Goal: Find specific page/section: Find specific page/section

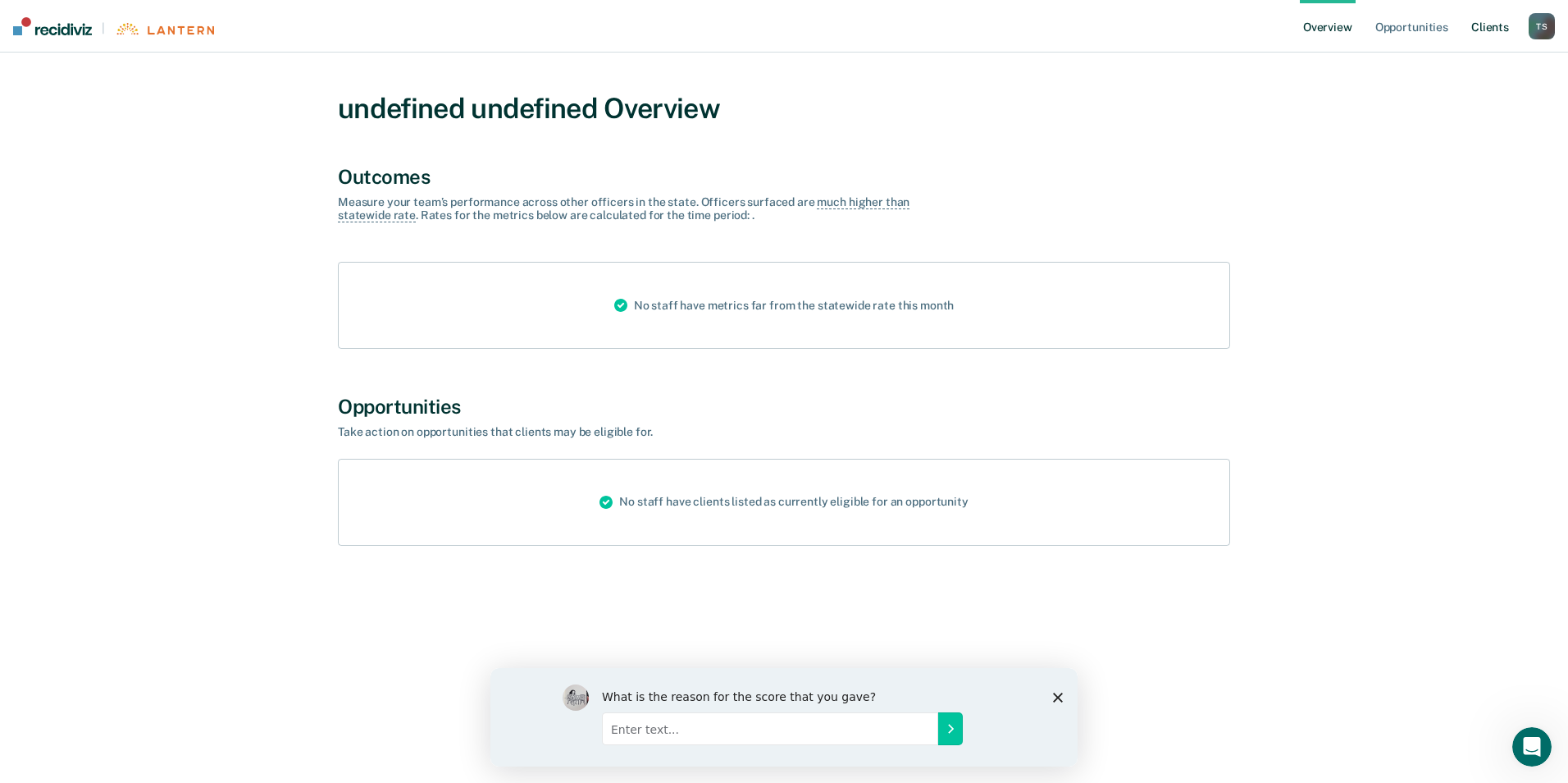
click at [1486, 26] on link "Client s" at bounding box center [1490, 26] width 44 height 52
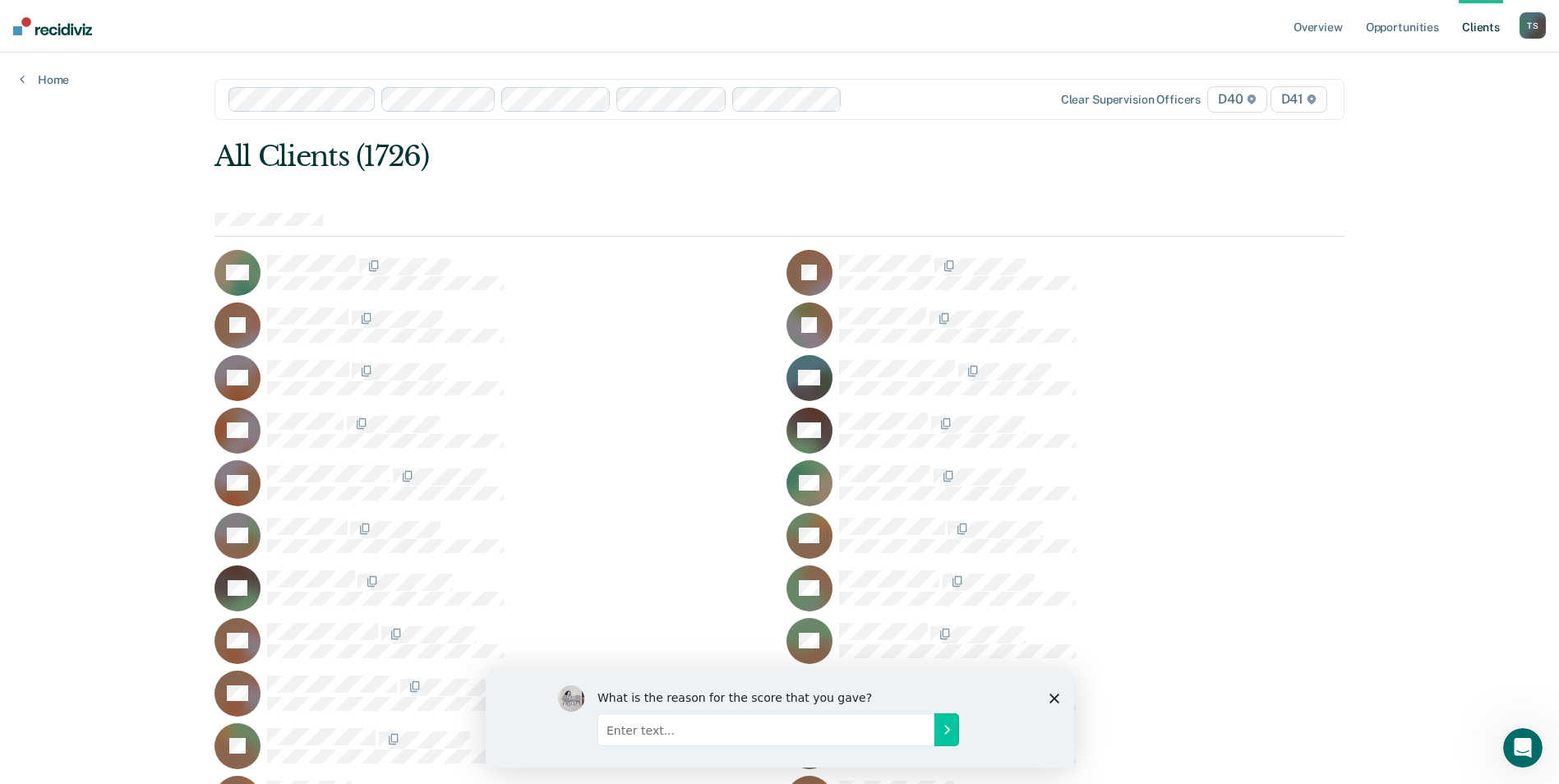
click at [849, 96] on div at bounding box center [924, 99] width 150 height 19
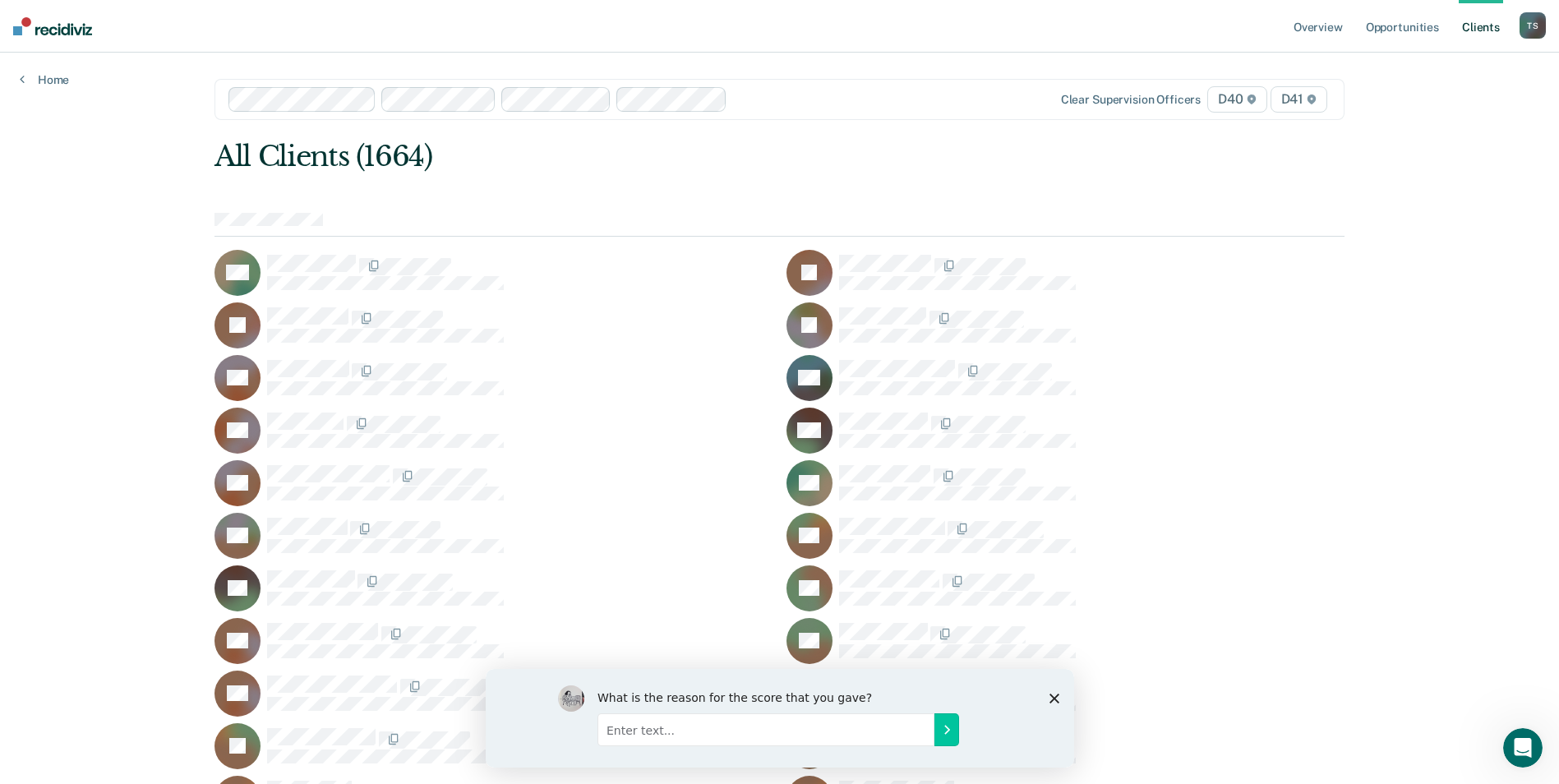
click at [788, 94] on div at bounding box center [866, 99] width 265 height 19
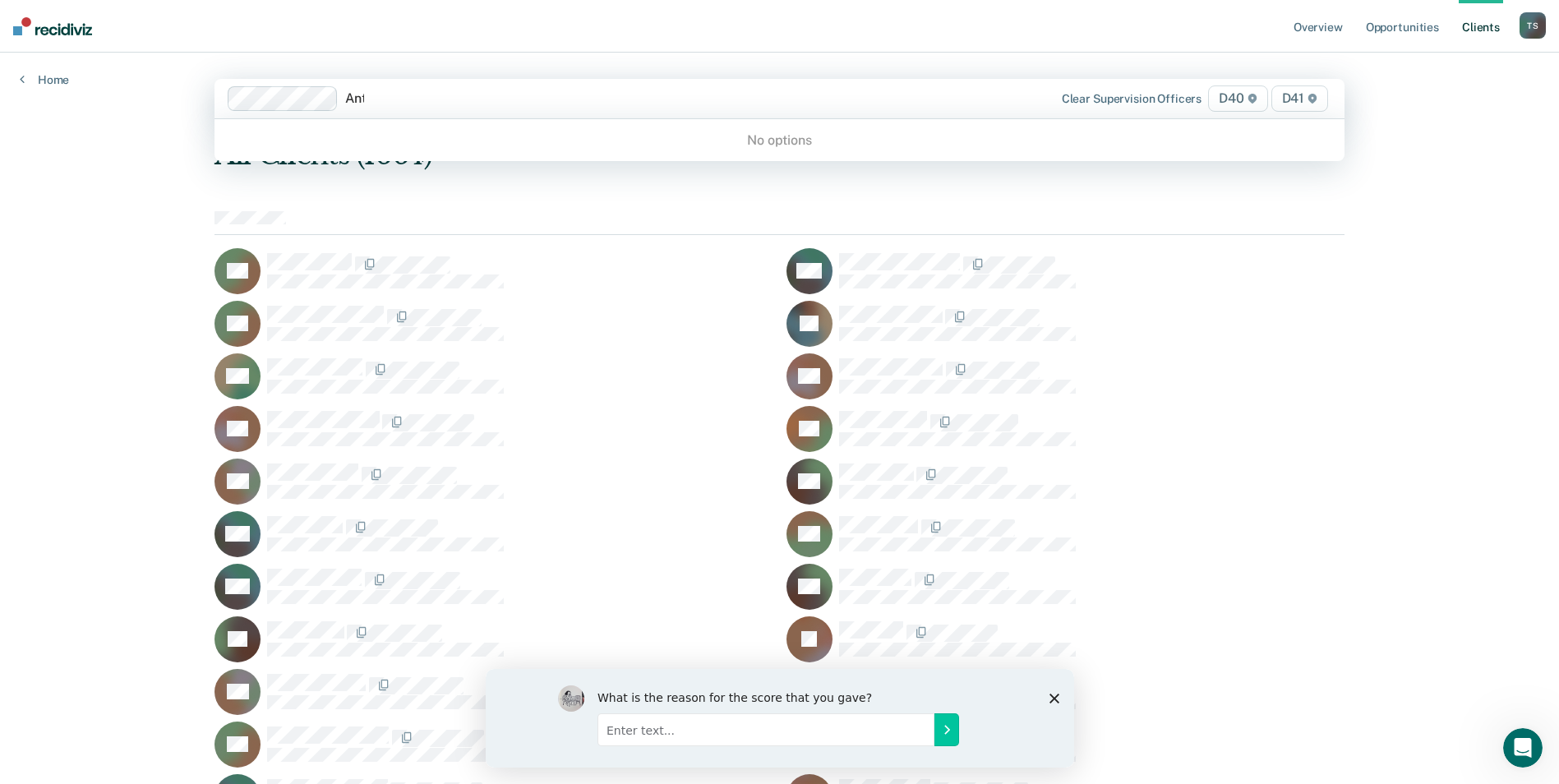
type input "Anthon"
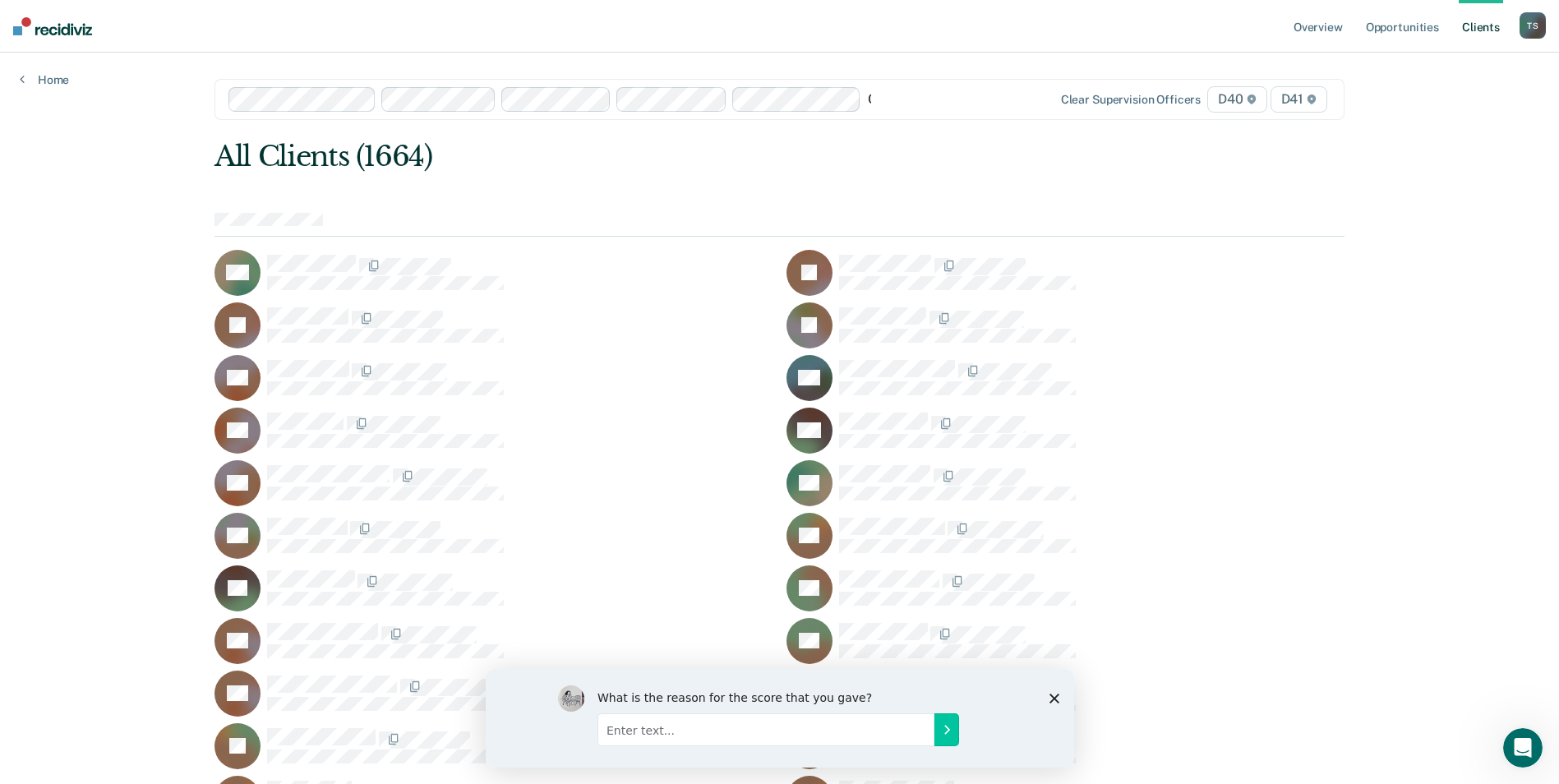
type input "Cie"
click at [911, 104] on div "Cie" at bounding box center [932, 99] width 130 height 19
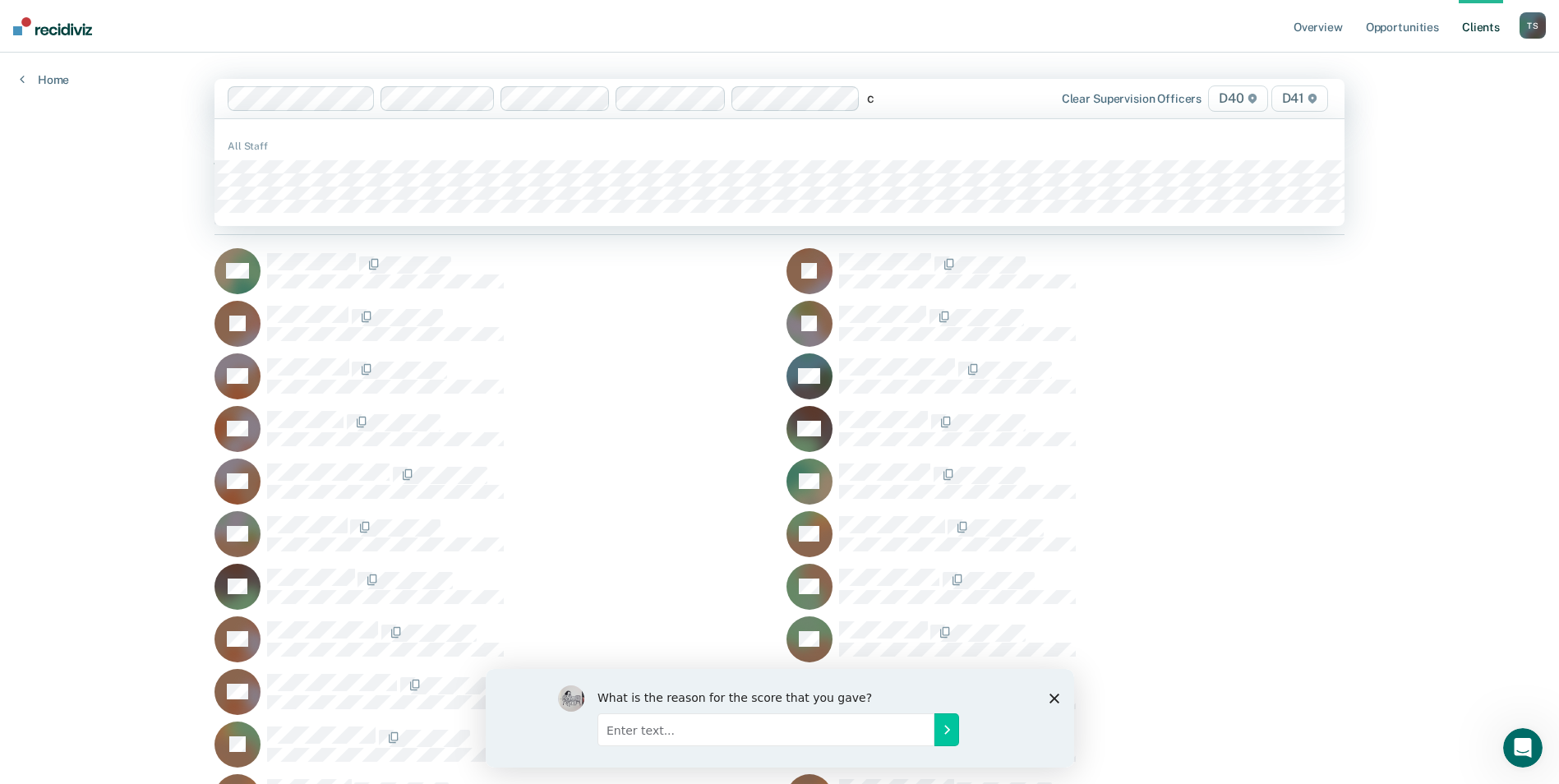
type input "ci"
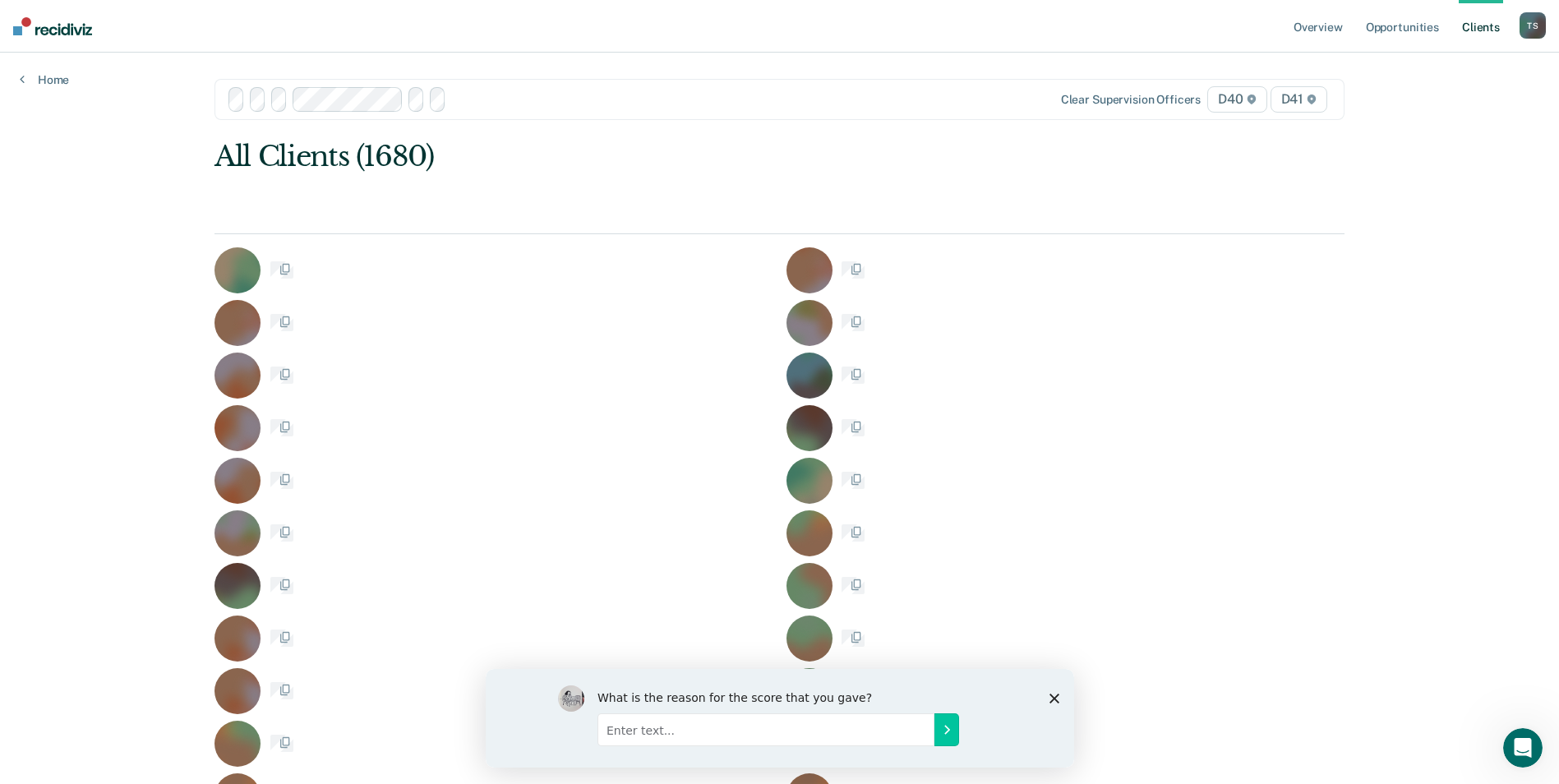
scroll to position [575, 0]
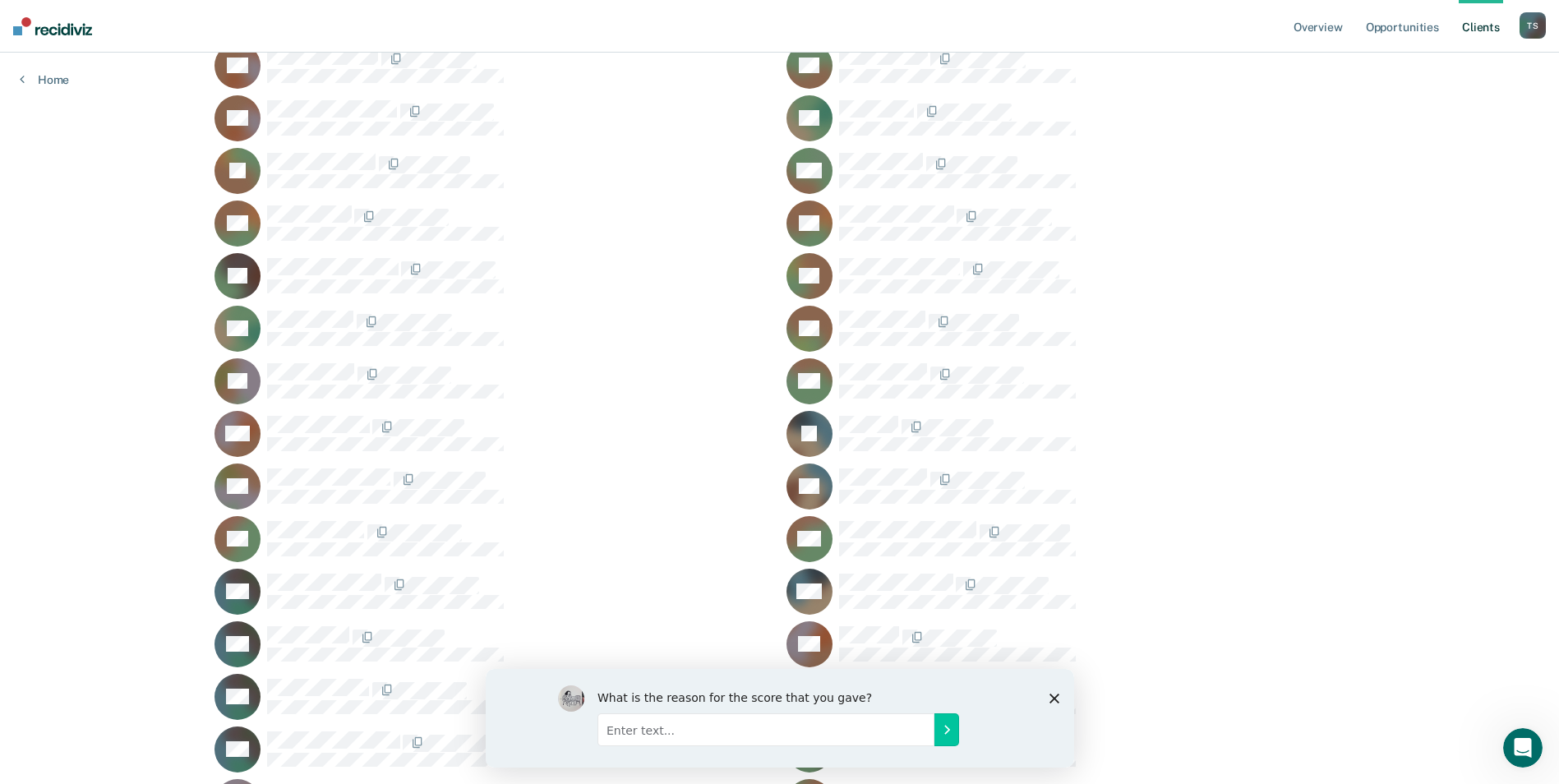
click at [1049, 694] on icon "Close survey" at bounding box center [1053, 697] width 10 height 10
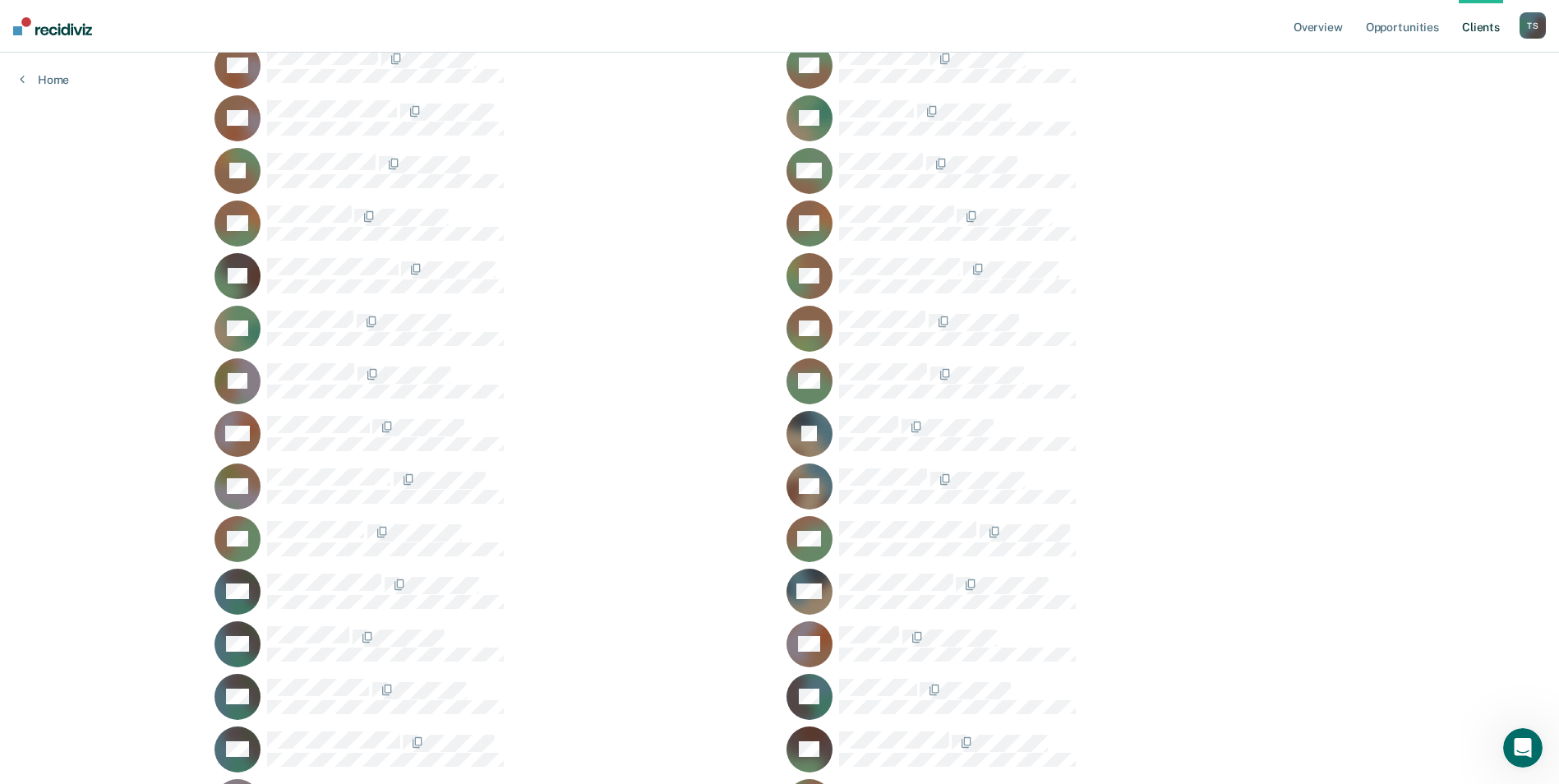
scroll to position [0, 0]
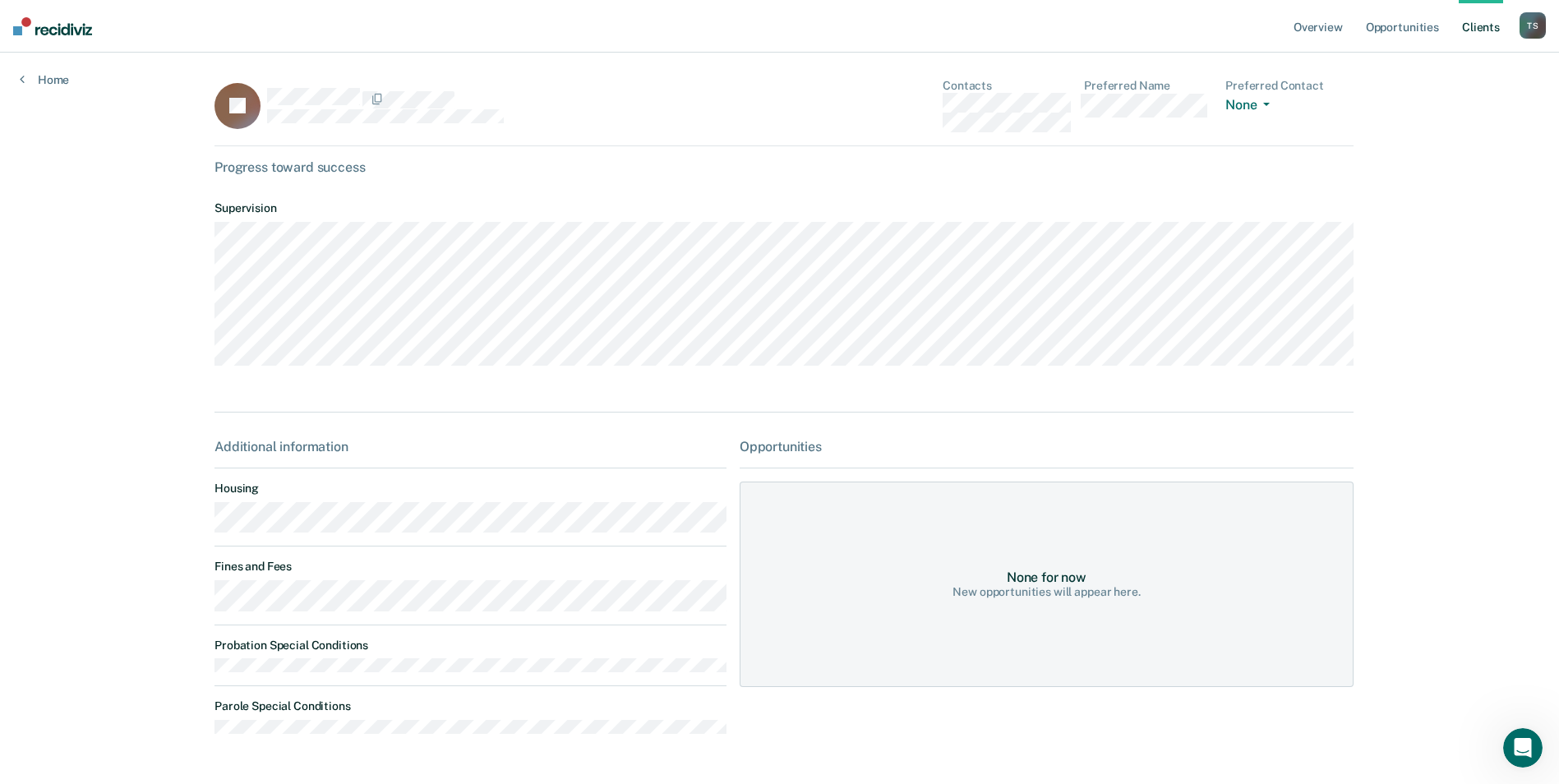
click at [13, 77] on div "Home" at bounding box center [44, 70] width 89 height 35
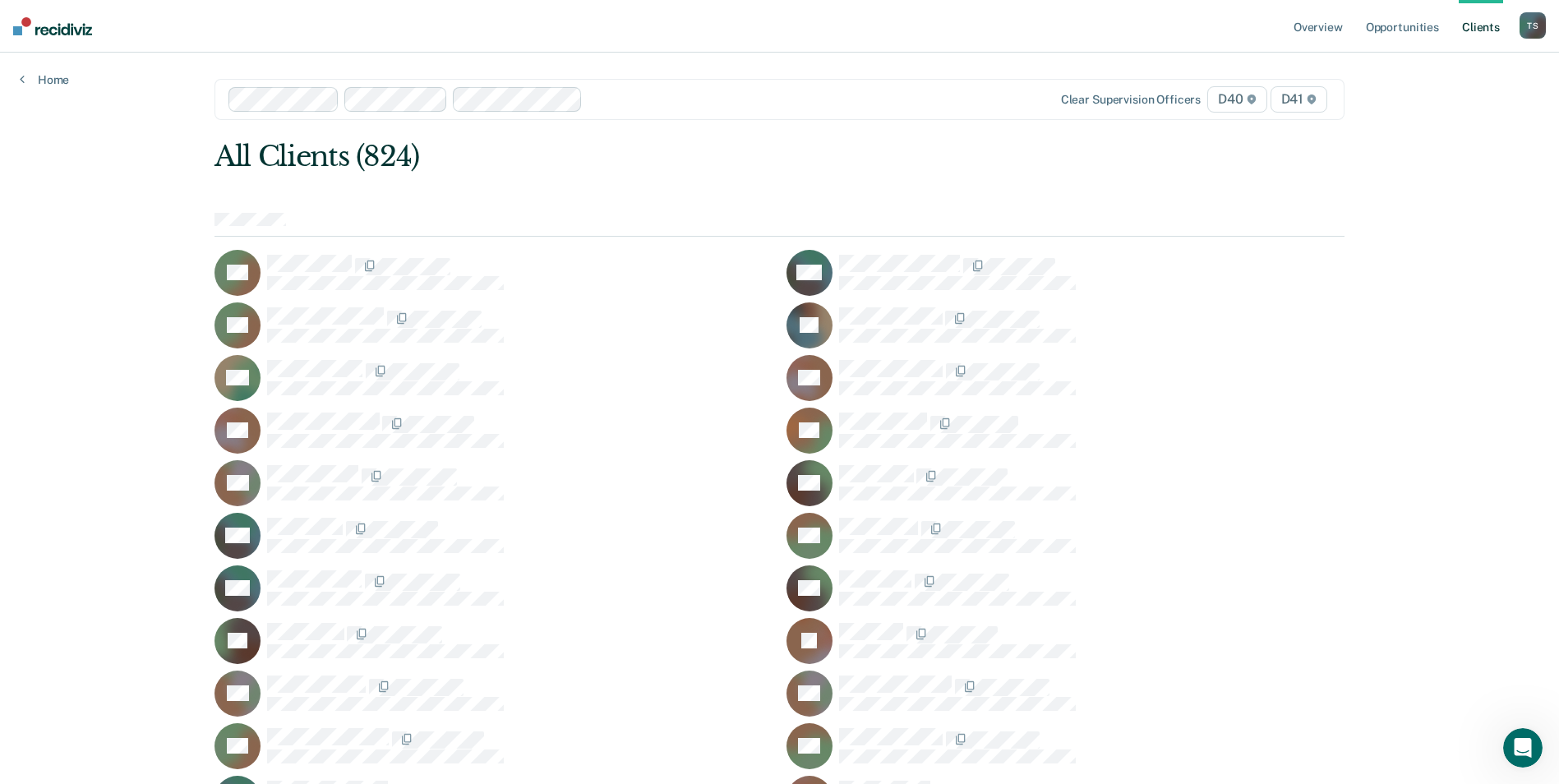
scroll to position [657, 0]
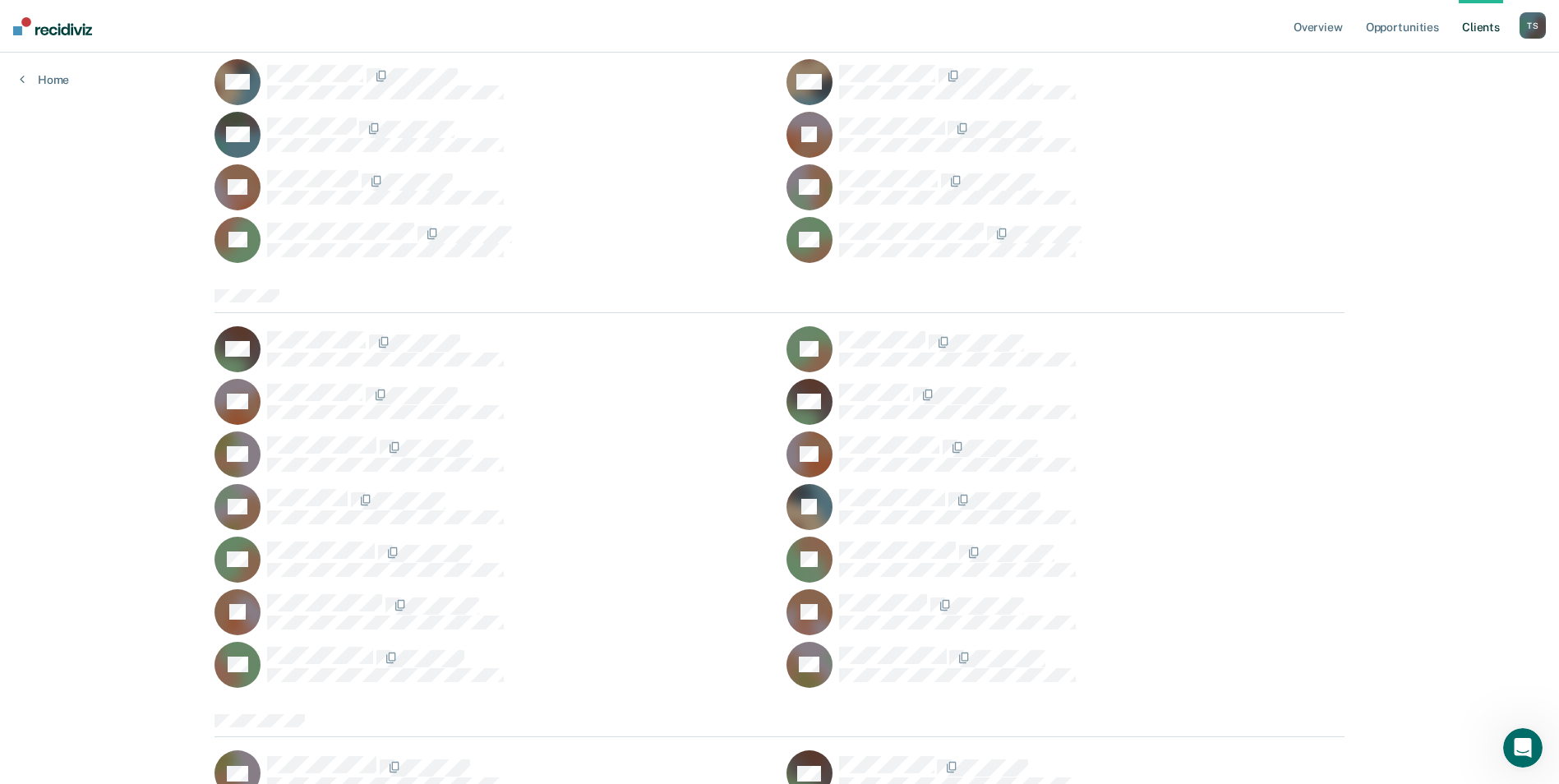
scroll to position [20880, 0]
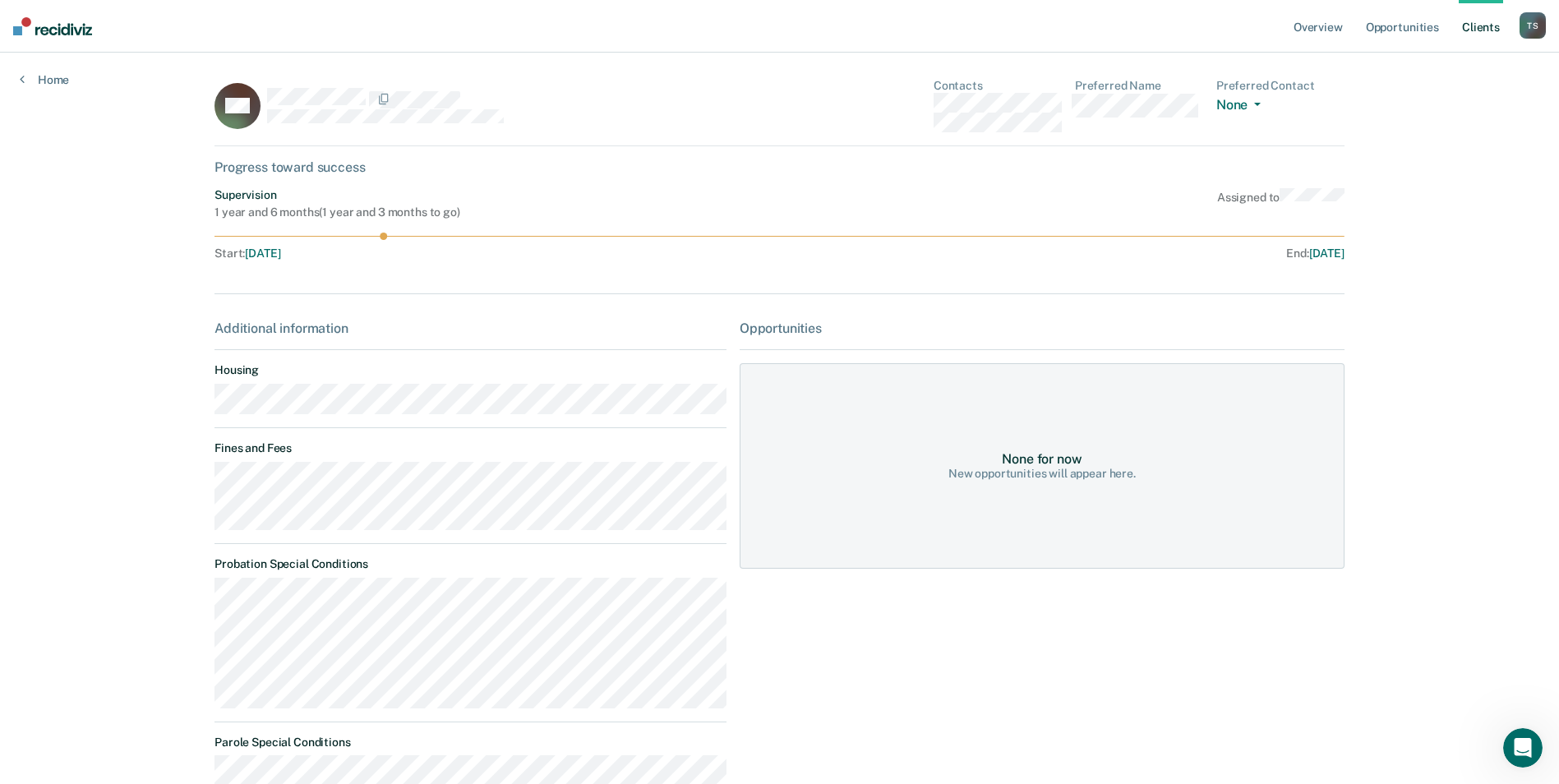
scroll to position [82, 0]
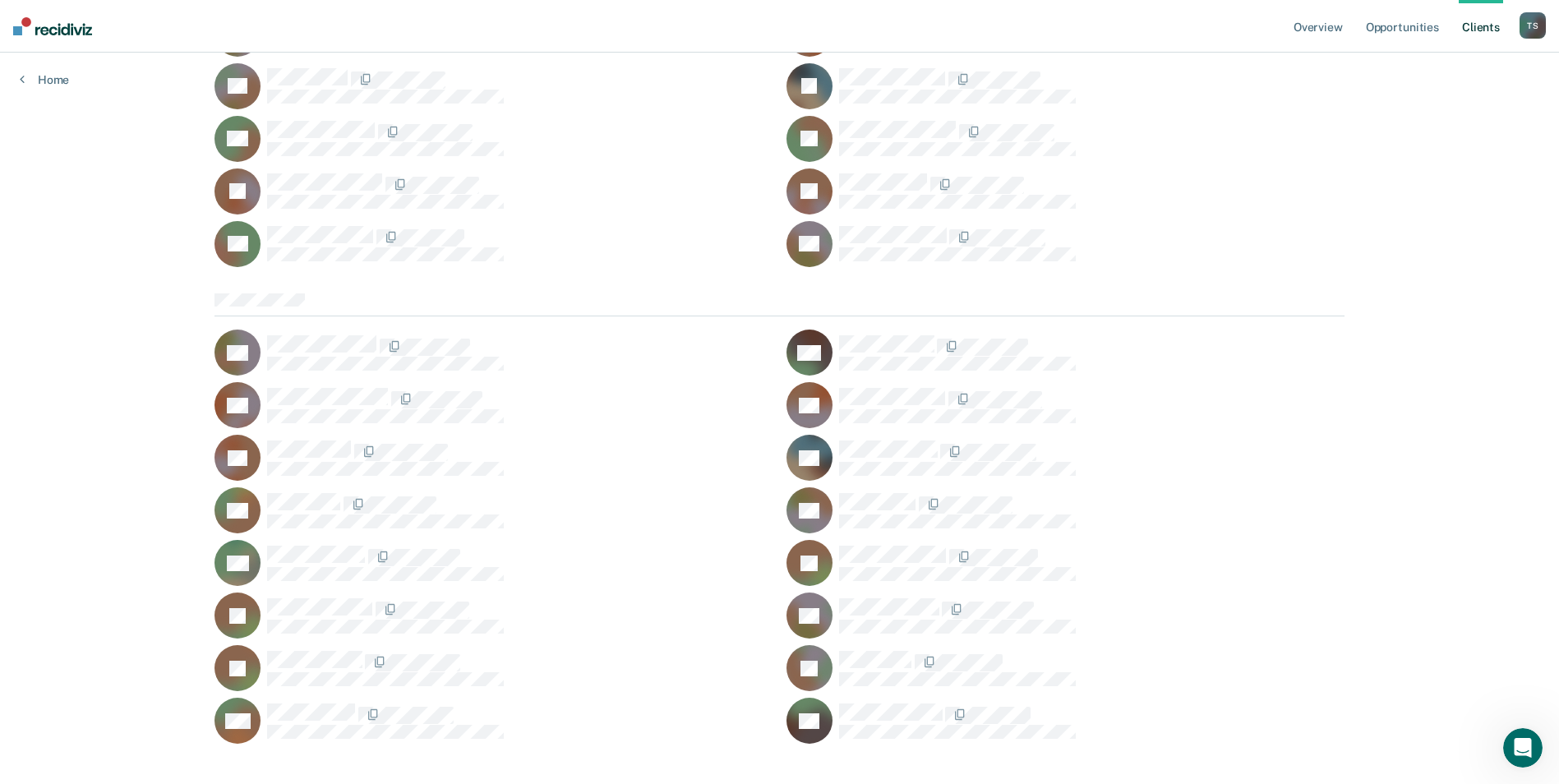
scroll to position [21292, 0]
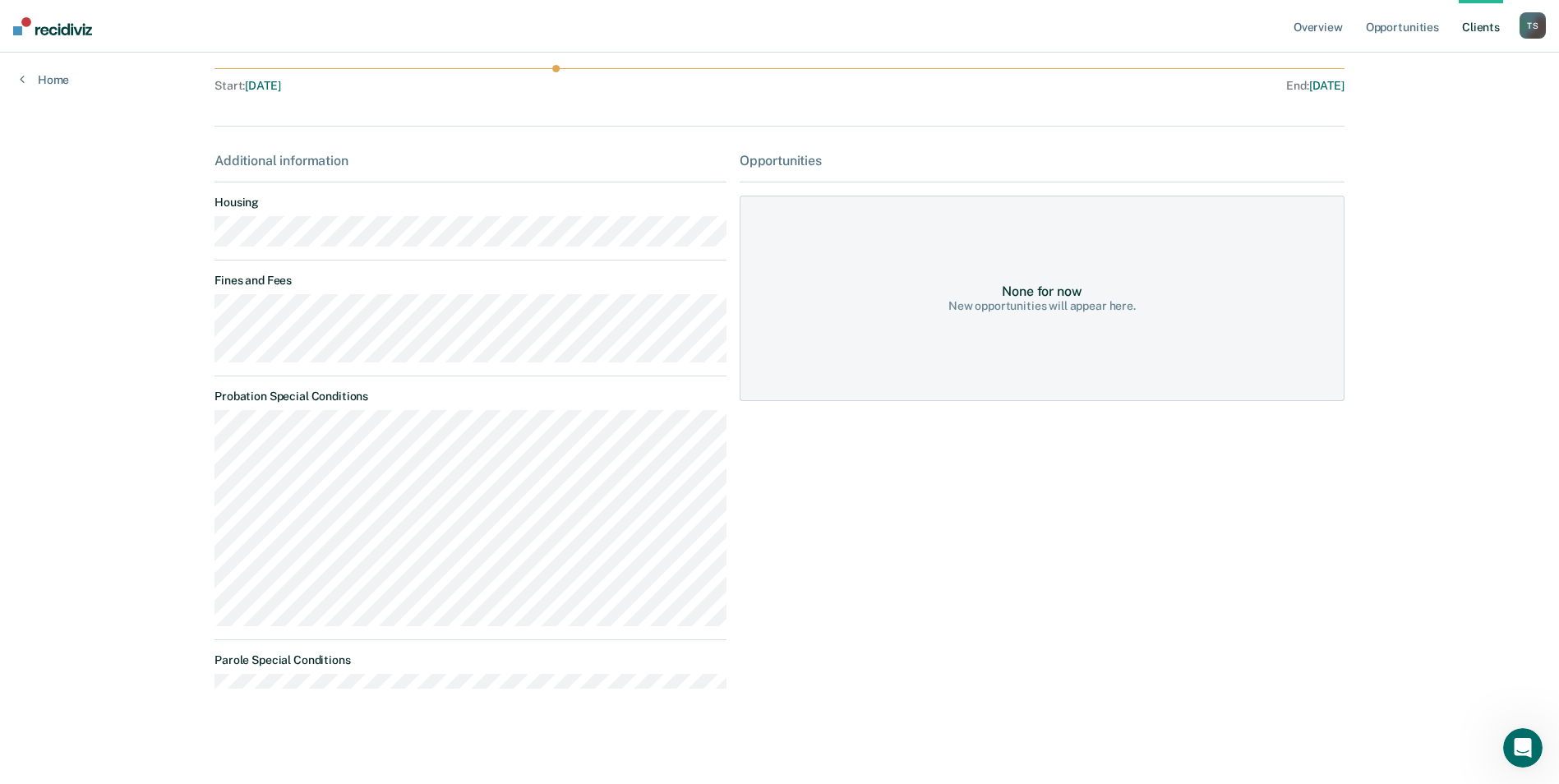
scroll to position [171, 0]
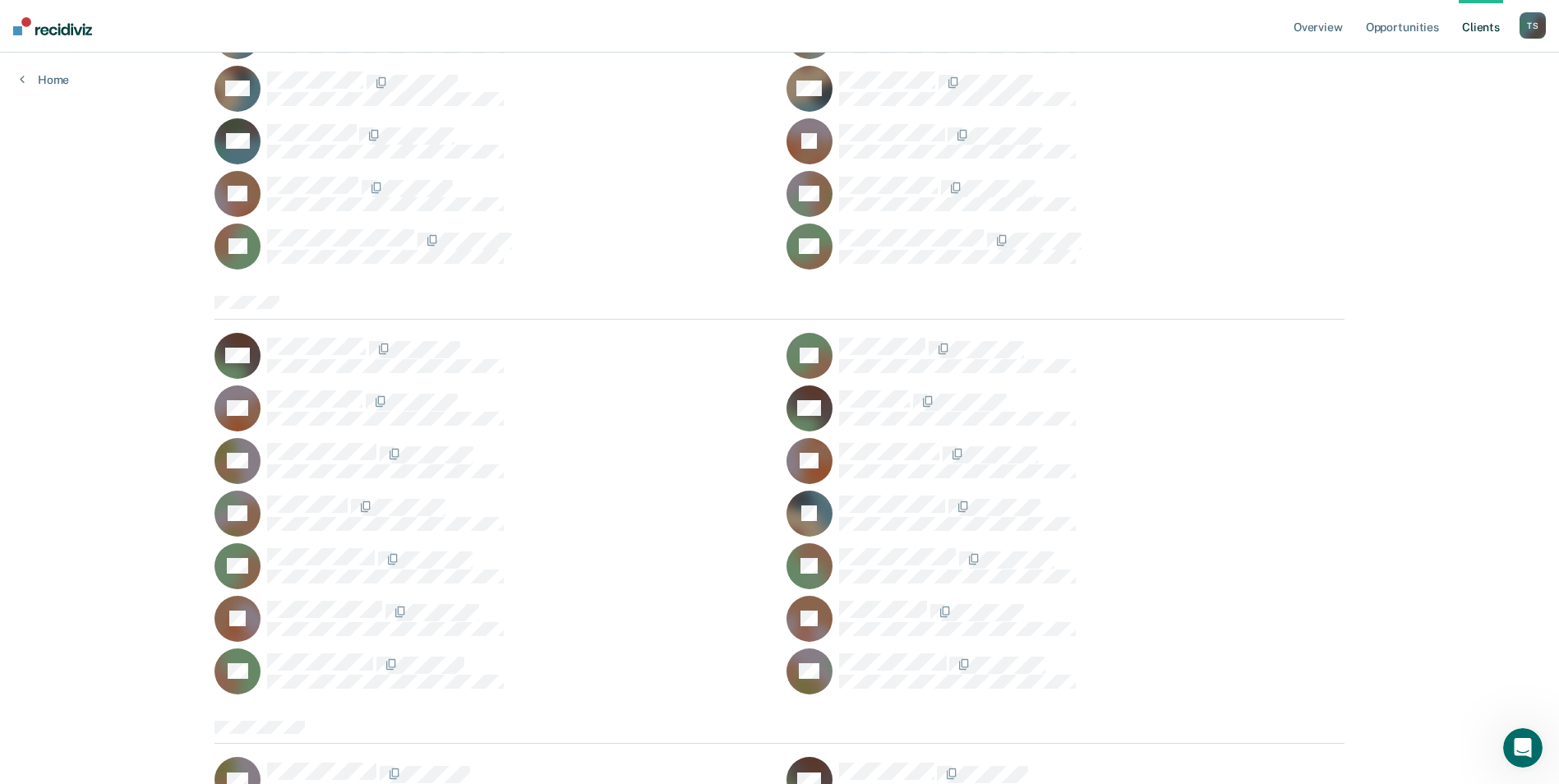
scroll to position [20897, 0]
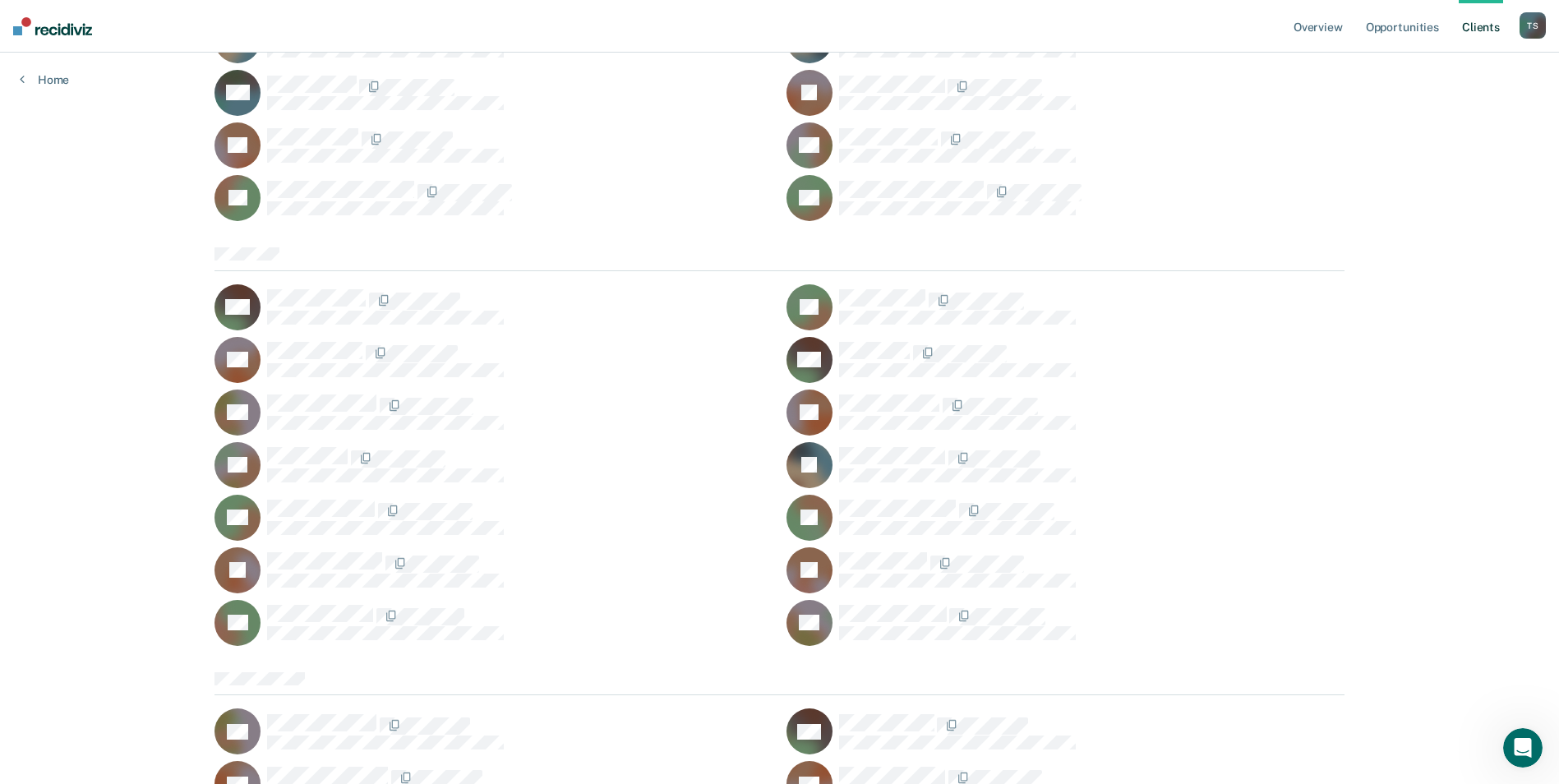
drag, startPoint x: 1562, startPoint y: 589, endPoint x: 8, endPoint y: 6, distance: 1659.8
